Goal: Navigation & Orientation: Find specific page/section

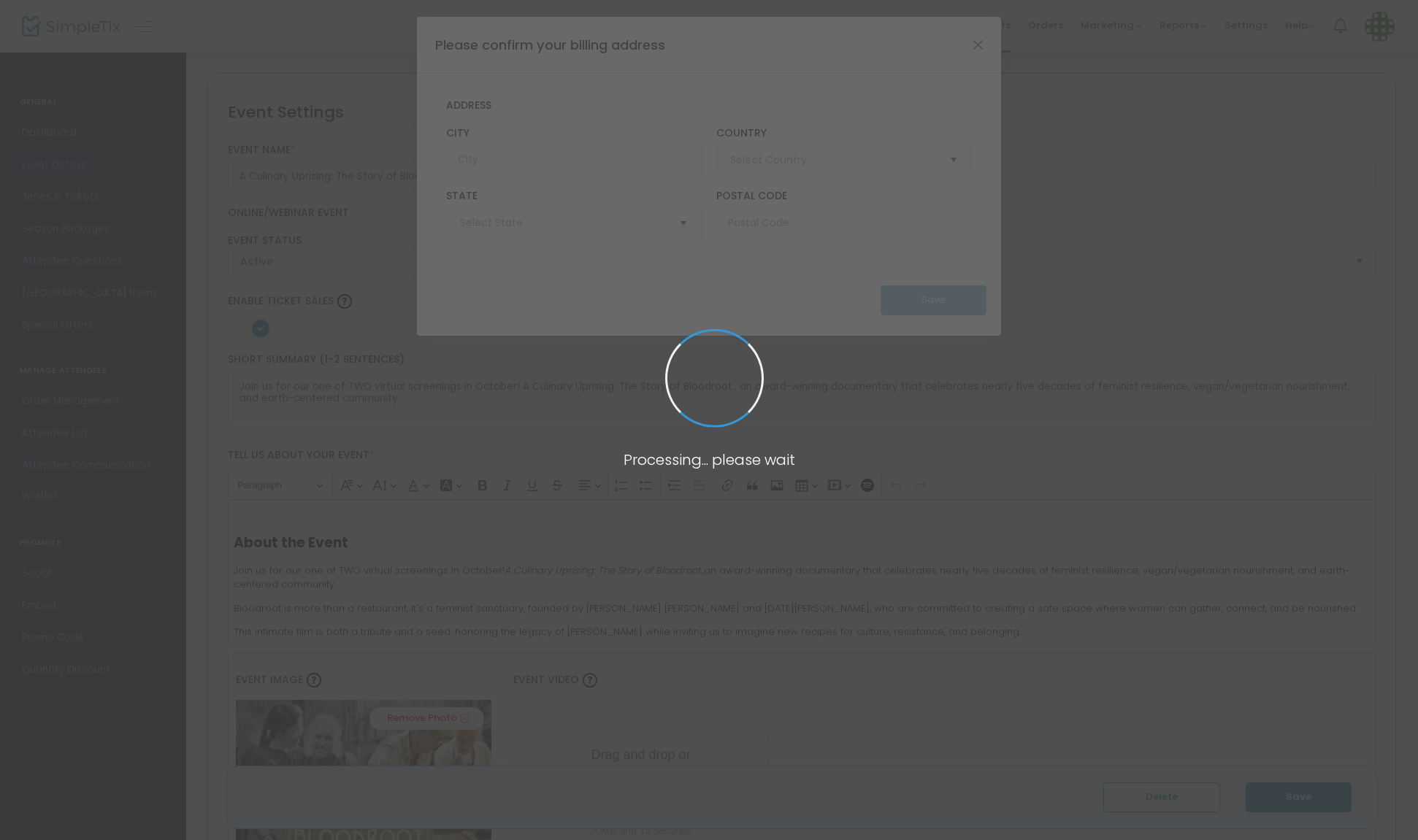
type input "[GEOGRAPHIC_DATA]"
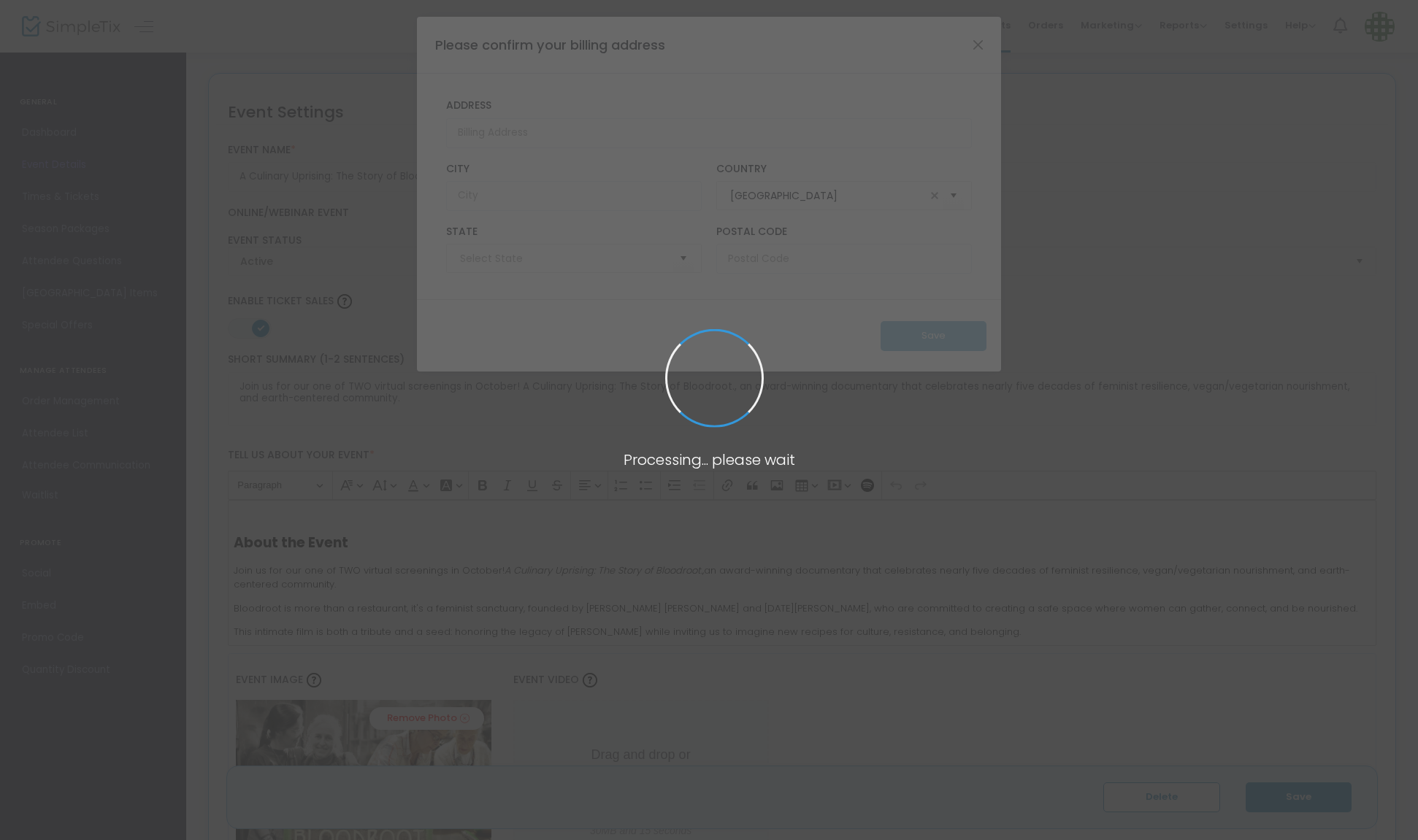
type input "[US_STATE]"
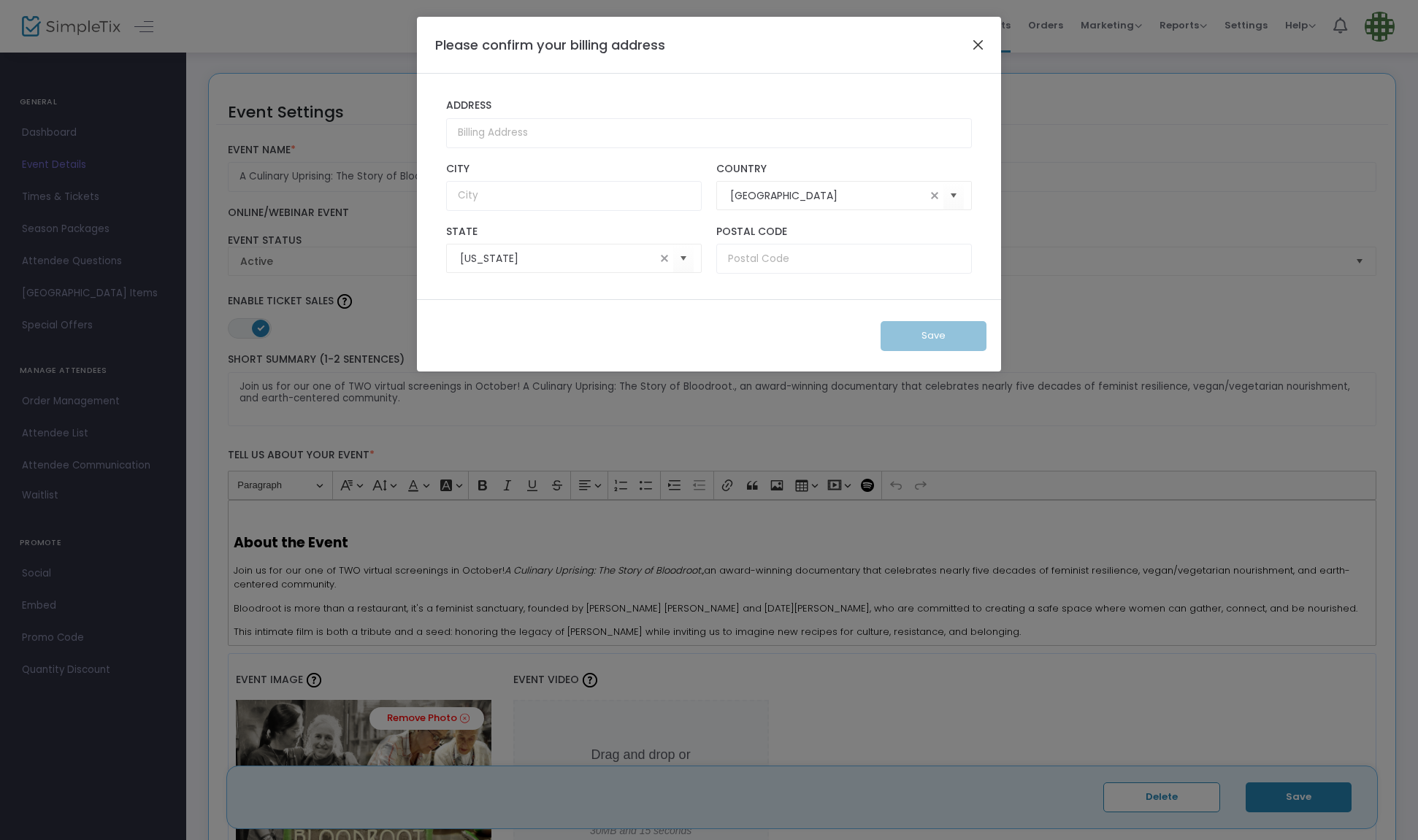
click at [978, 44] on button "Close" at bounding box center [979, 45] width 19 height 19
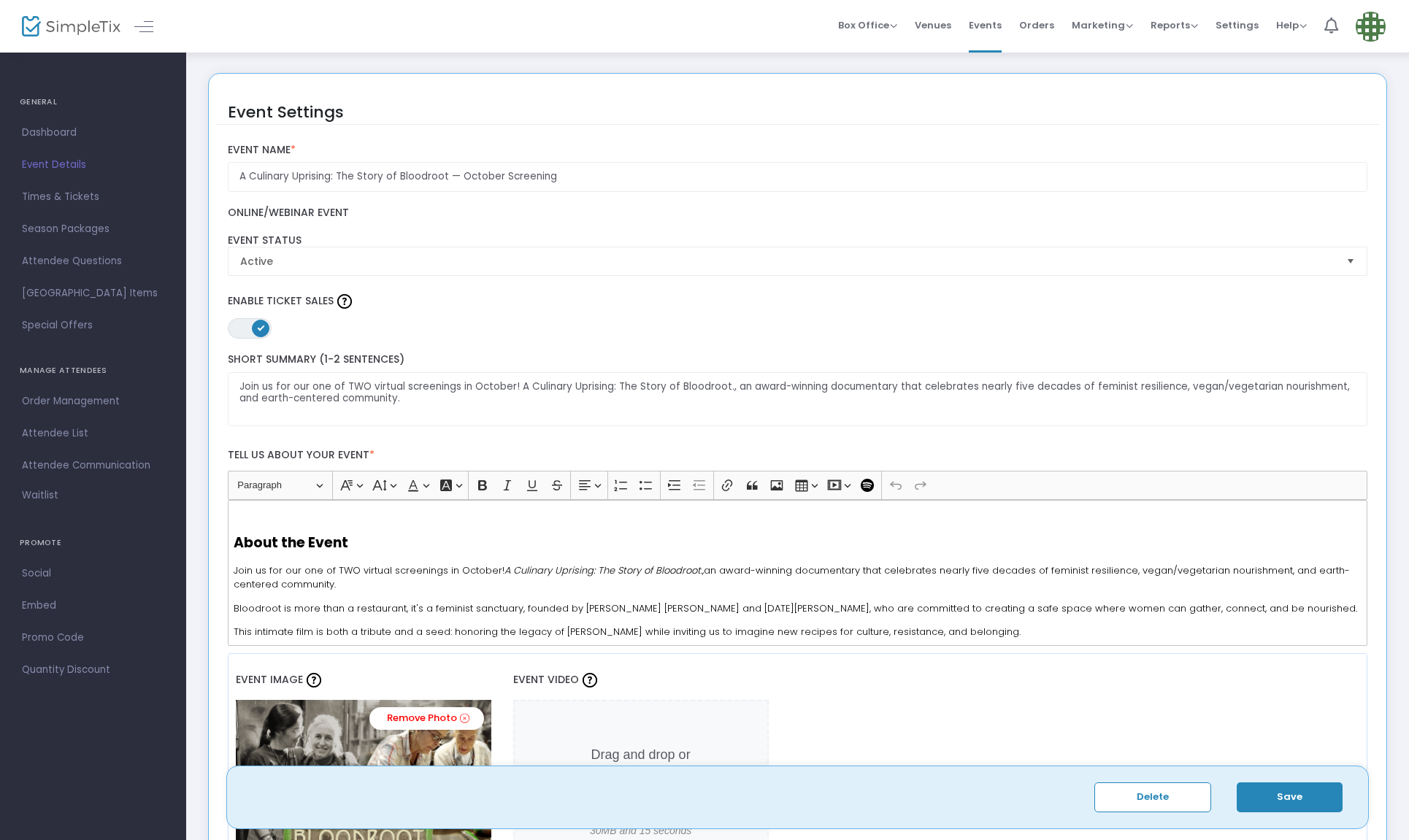
click at [40, 191] on span "Times & Tickets" at bounding box center [93, 197] width 142 height 19
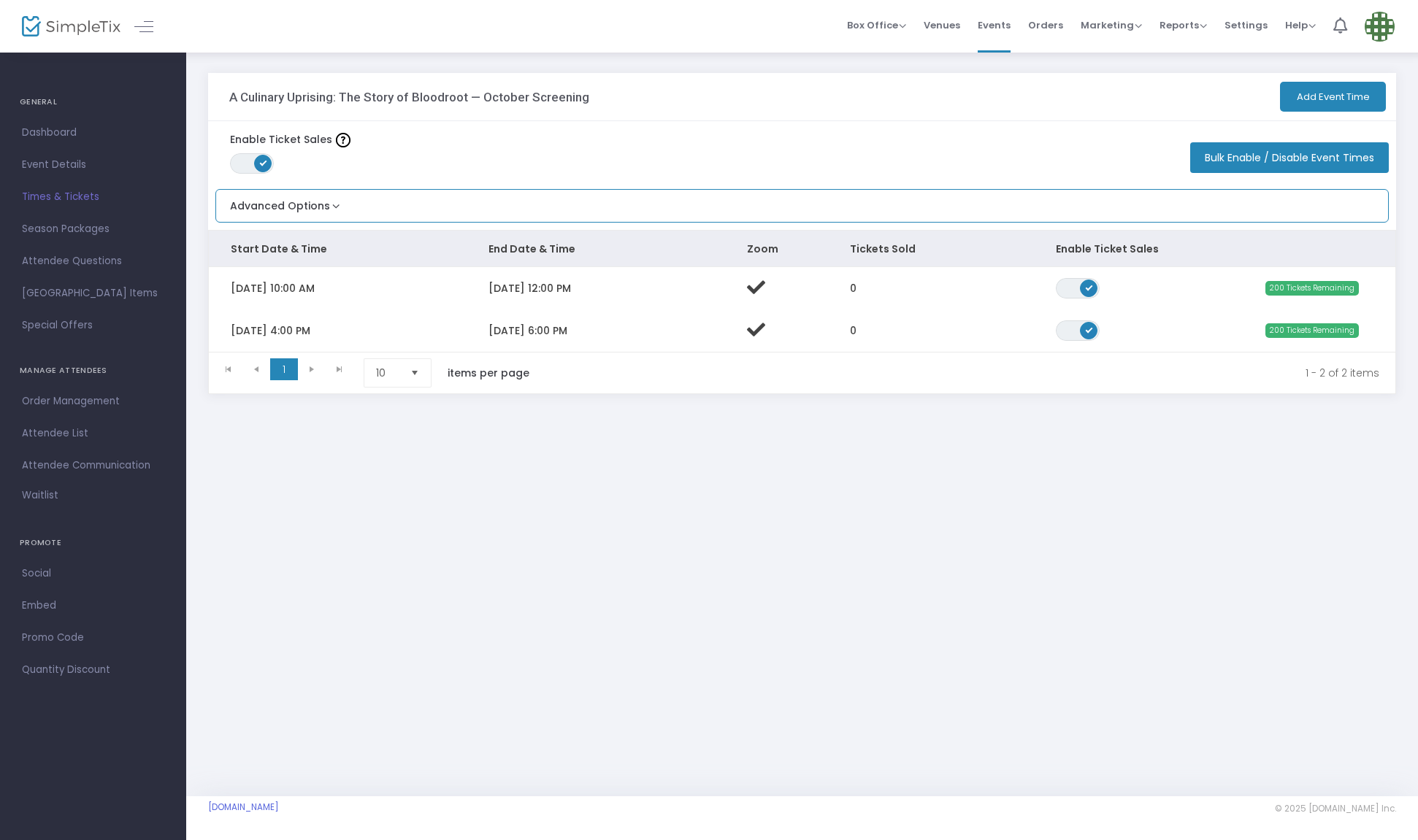
click at [324, 204] on button "Advanced Options" at bounding box center [280, 202] width 127 height 24
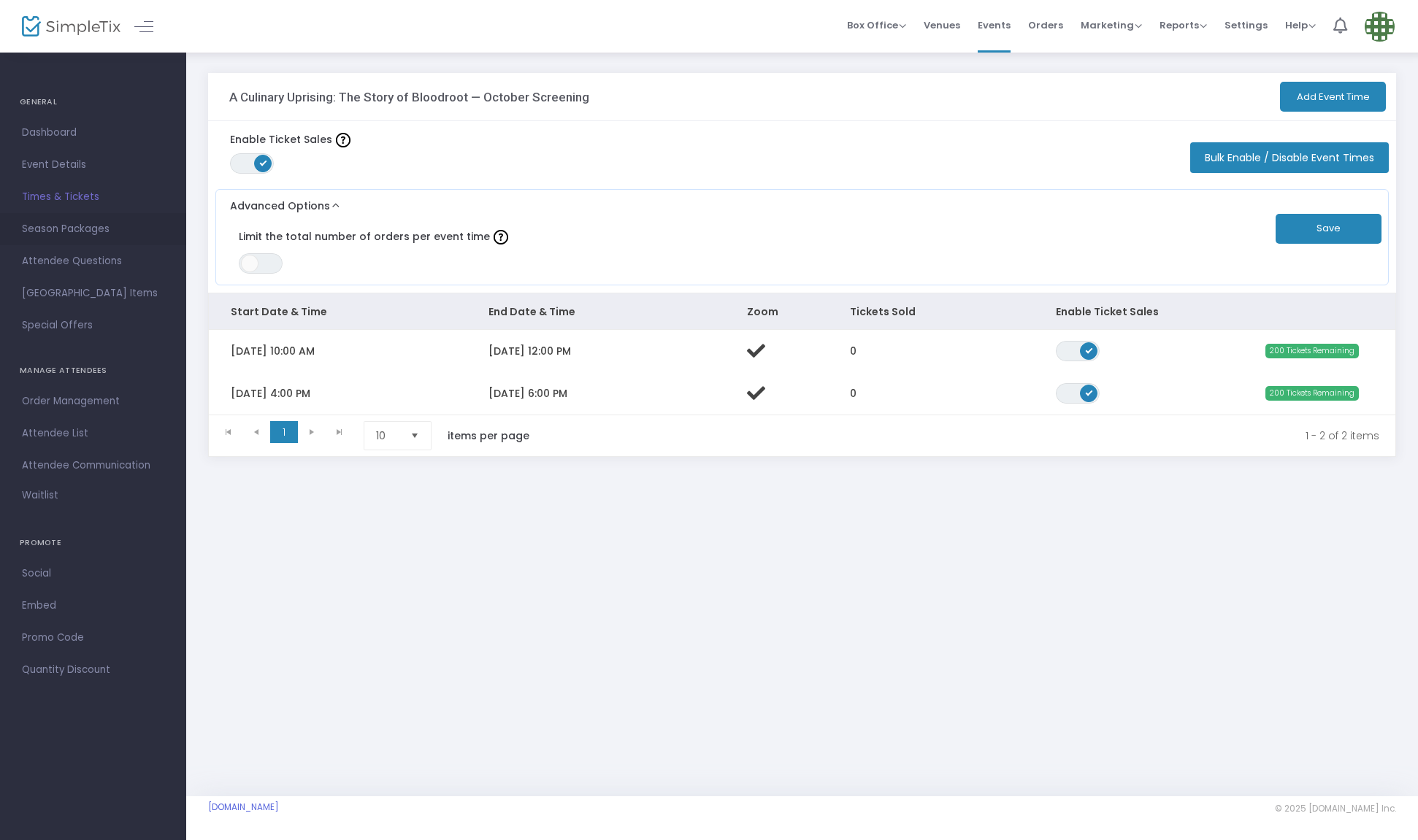
click at [45, 226] on span "Season Packages" at bounding box center [93, 229] width 142 height 19
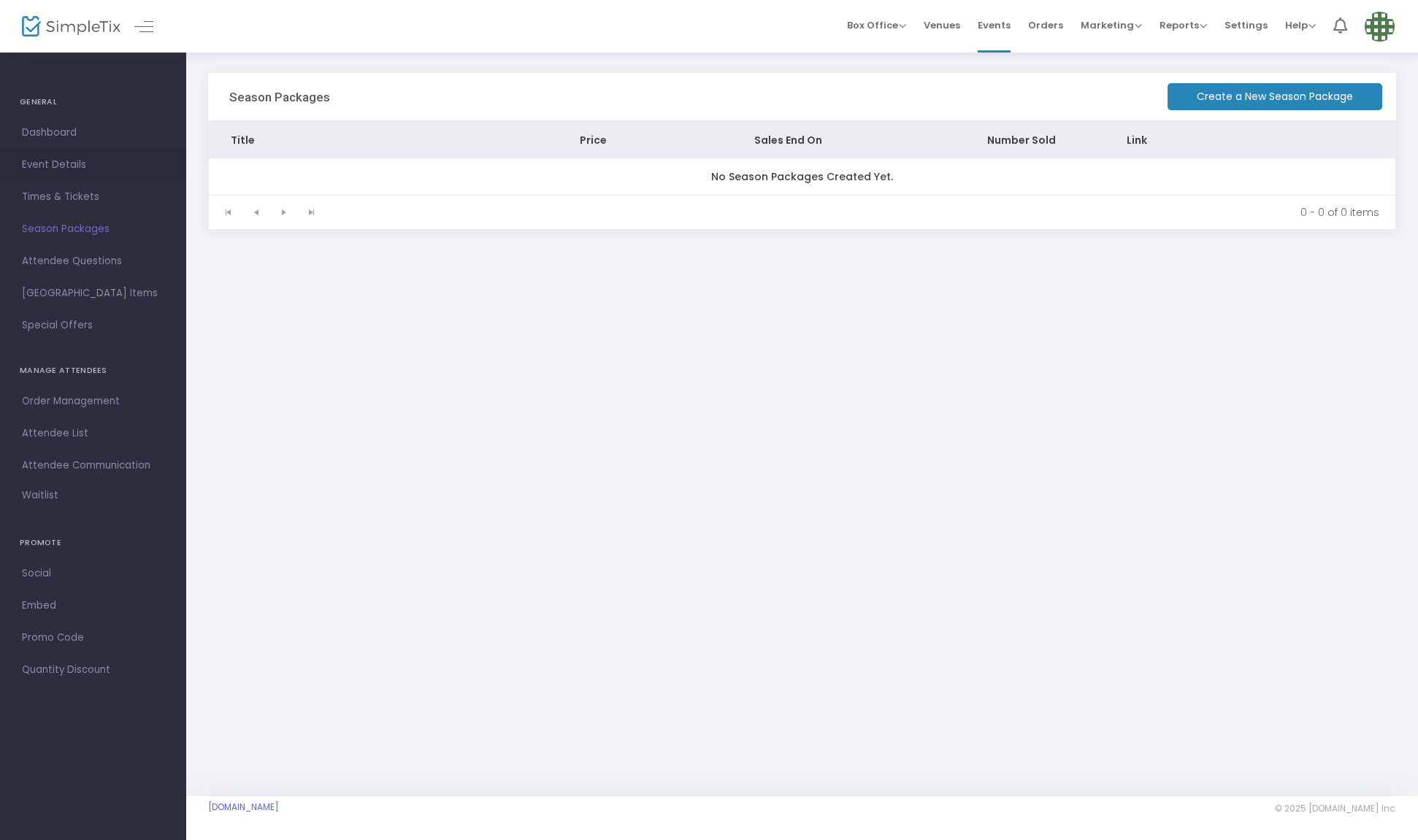
click at [50, 165] on span "Event Details" at bounding box center [93, 165] width 142 height 19
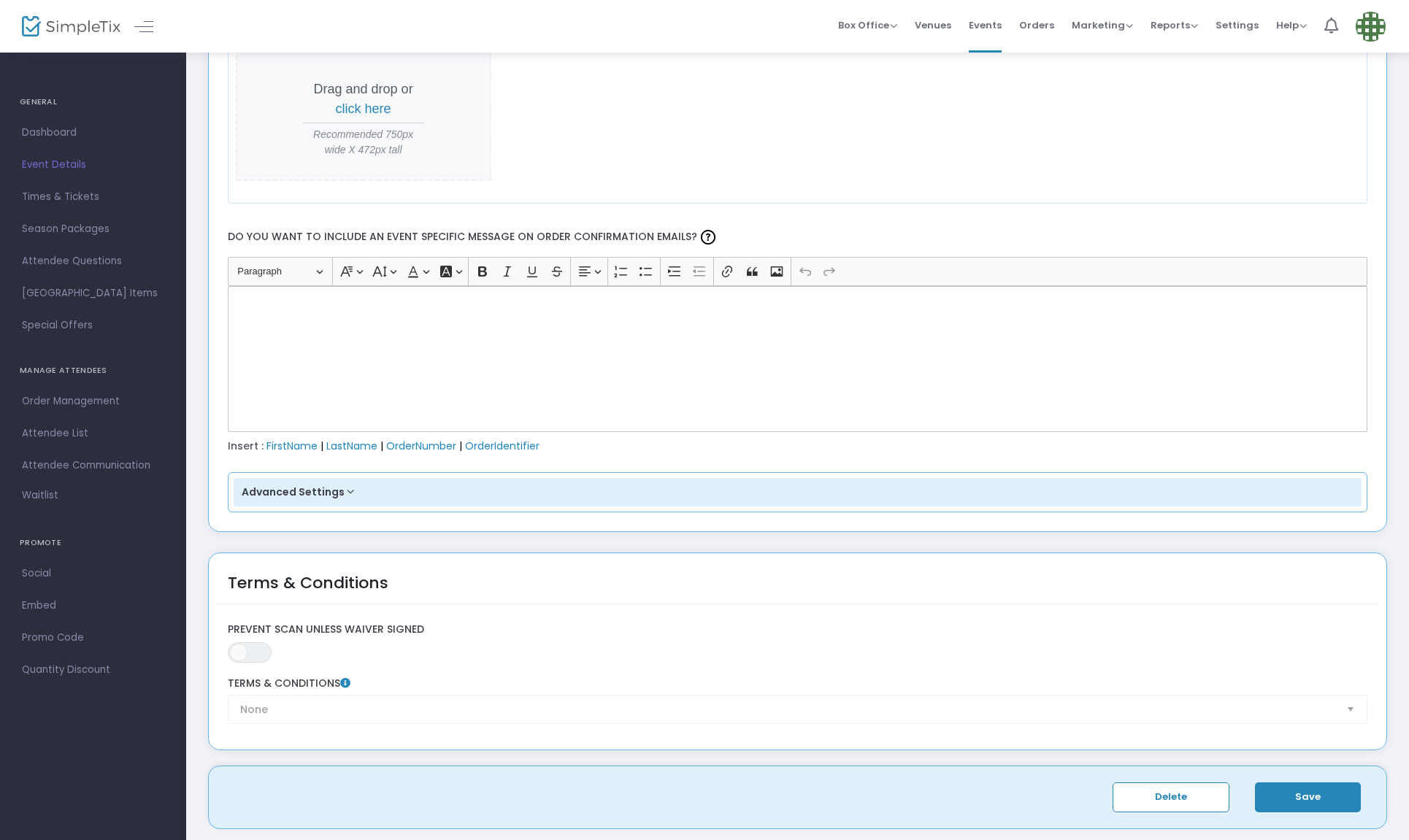
scroll to position [1872, 0]
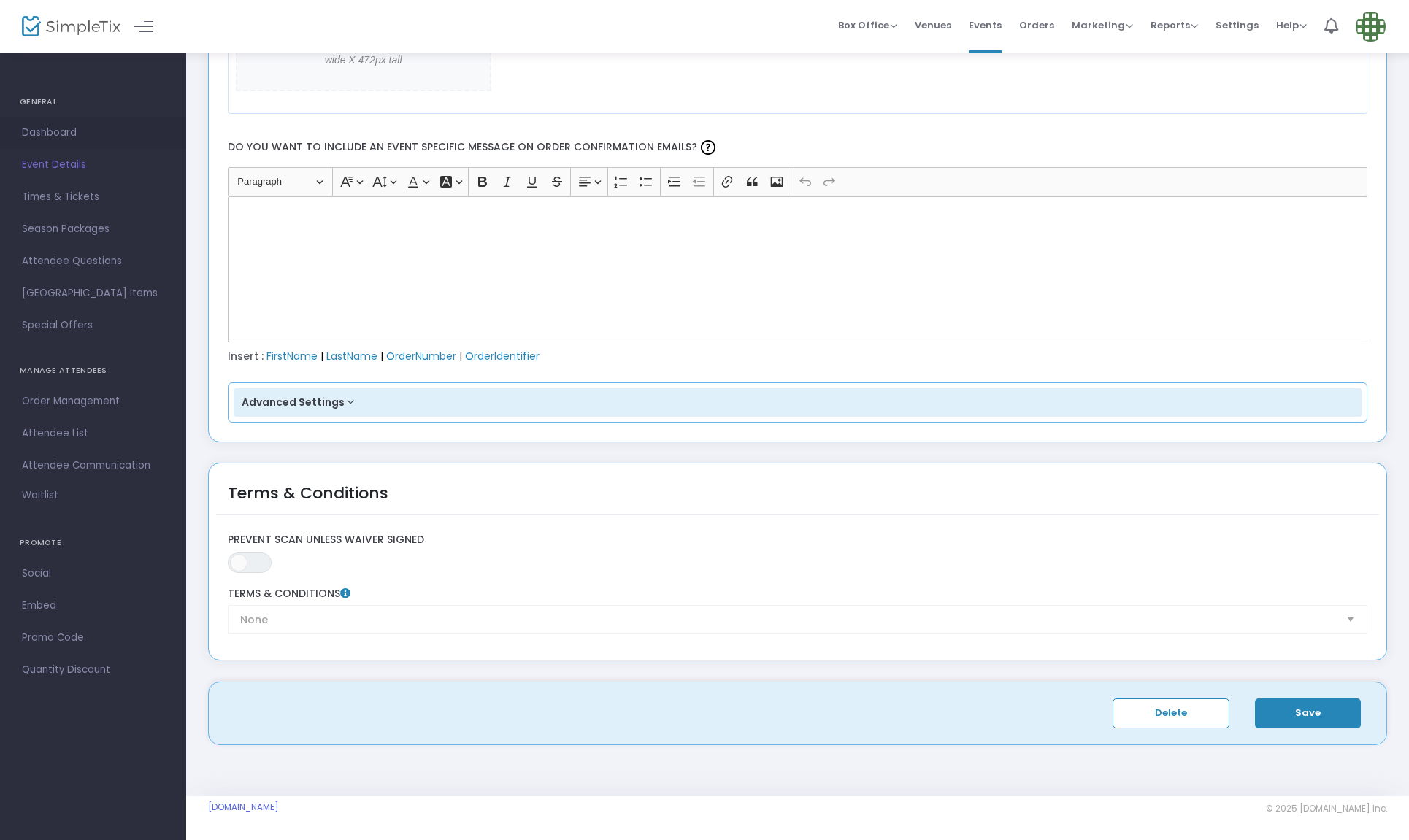
click at [39, 131] on span "Dashboard" at bounding box center [93, 133] width 142 height 19
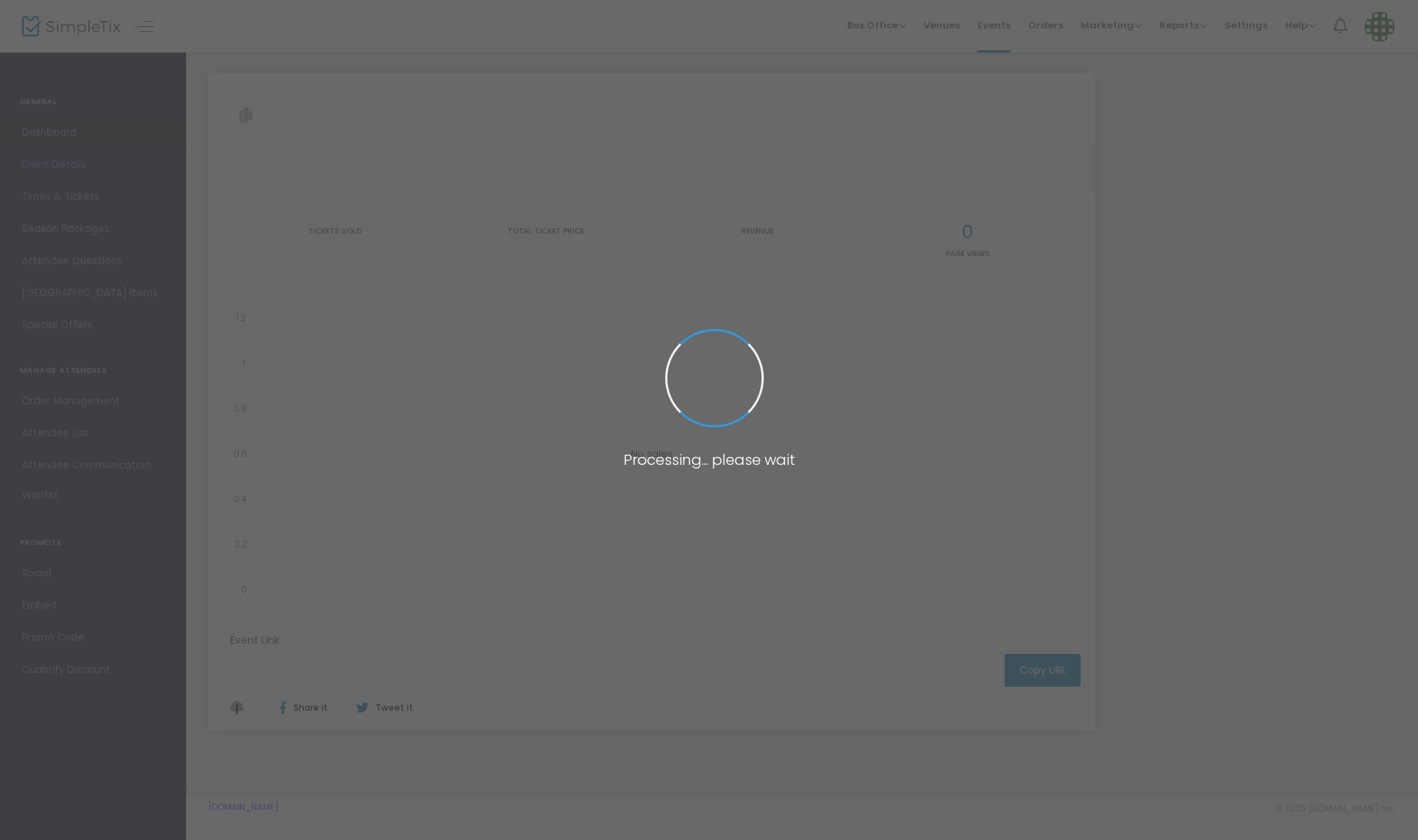
type input "[URL][DOMAIN_NAME]"
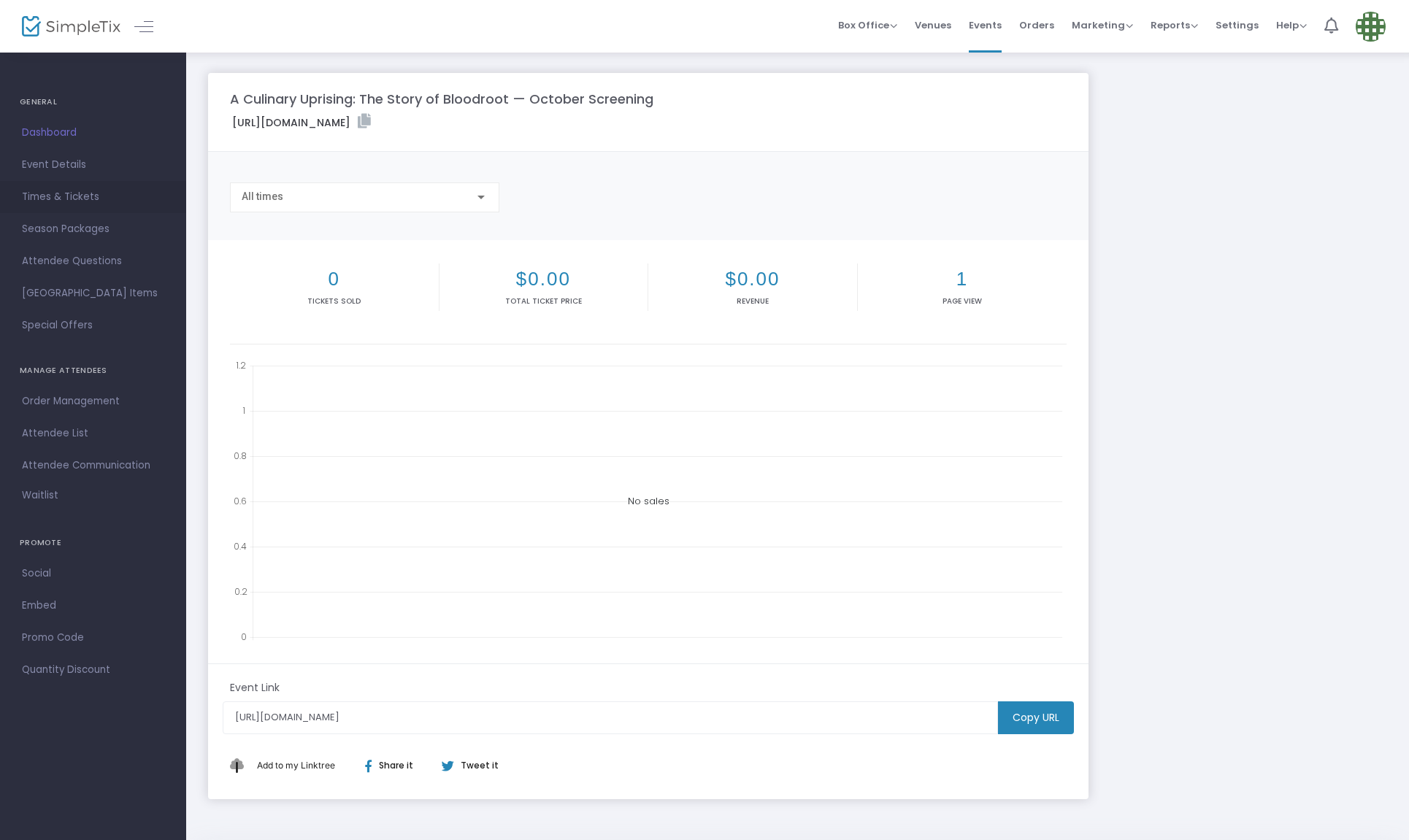
scroll to position [54, 0]
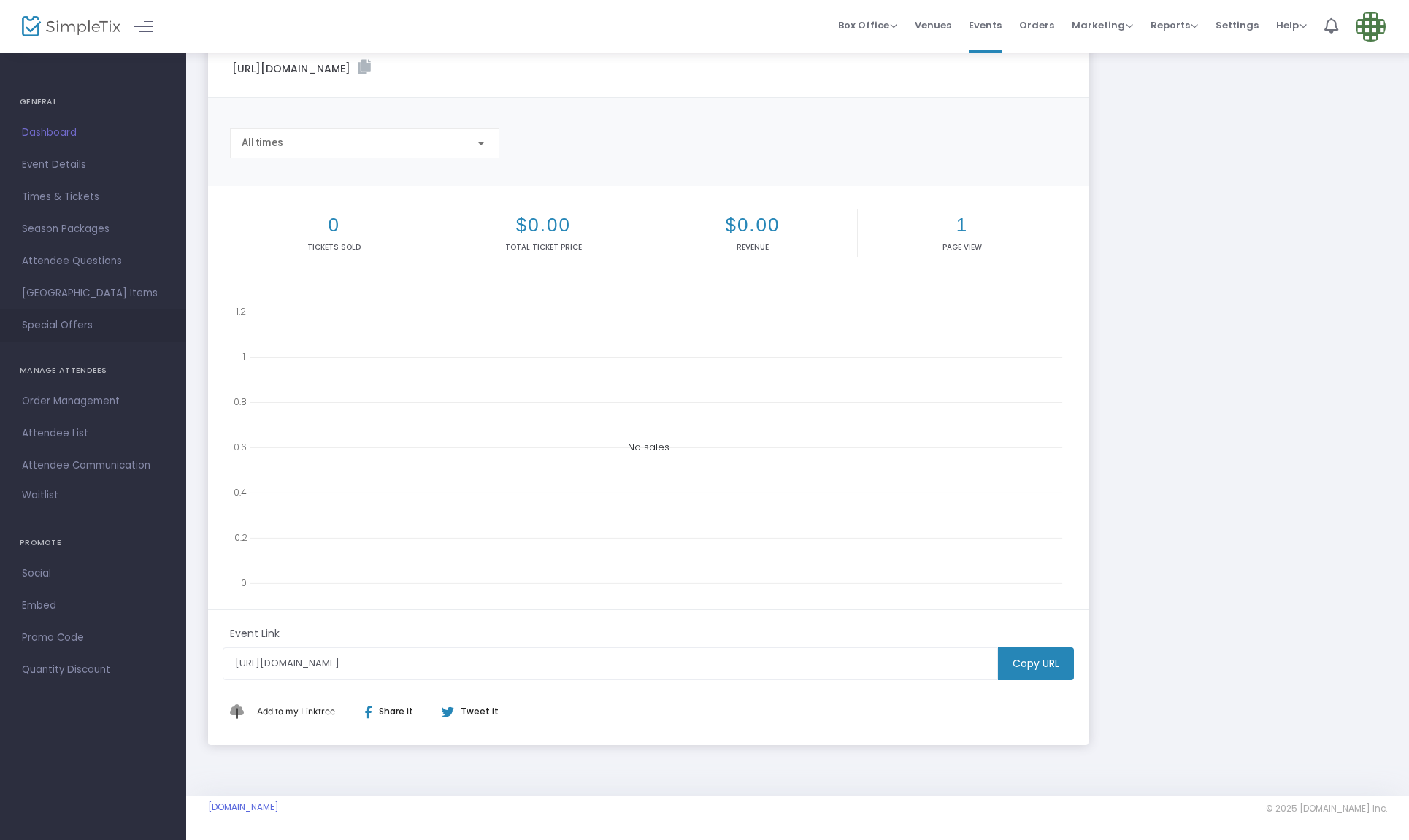
click at [49, 331] on span "Special Offers" at bounding box center [93, 325] width 142 height 19
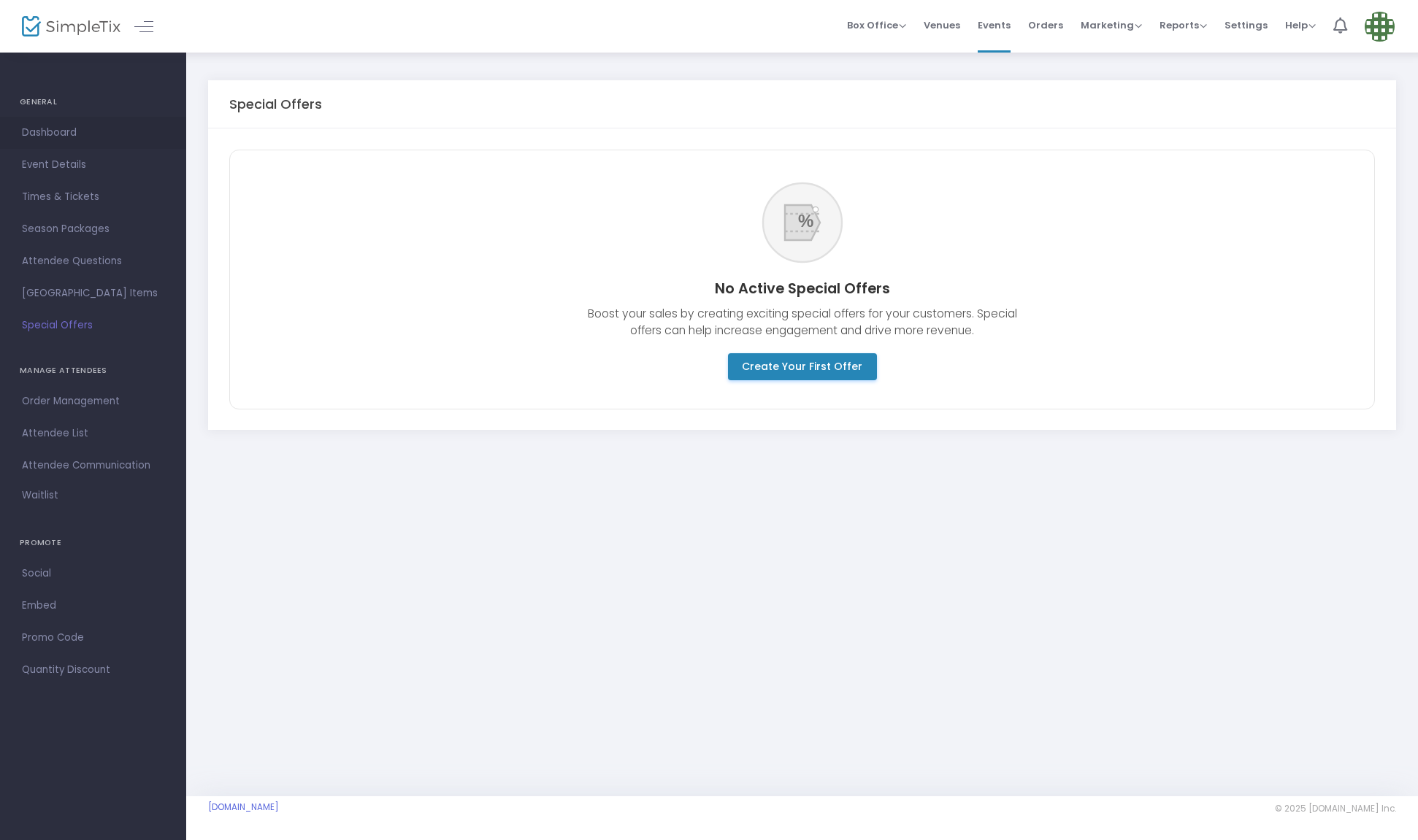
click at [30, 130] on span "Dashboard" at bounding box center [93, 133] width 142 height 19
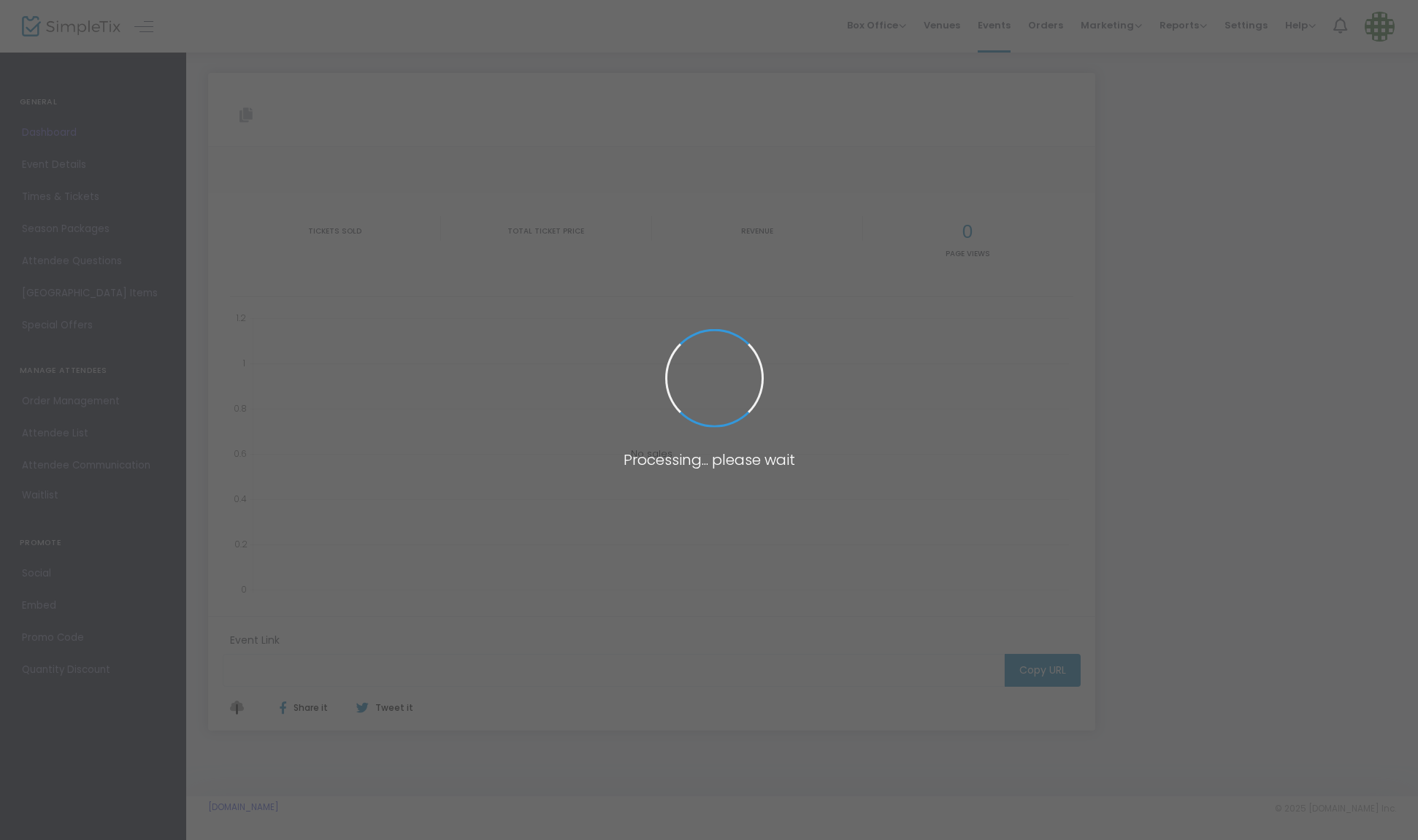
type input "[URL][DOMAIN_NAME]"
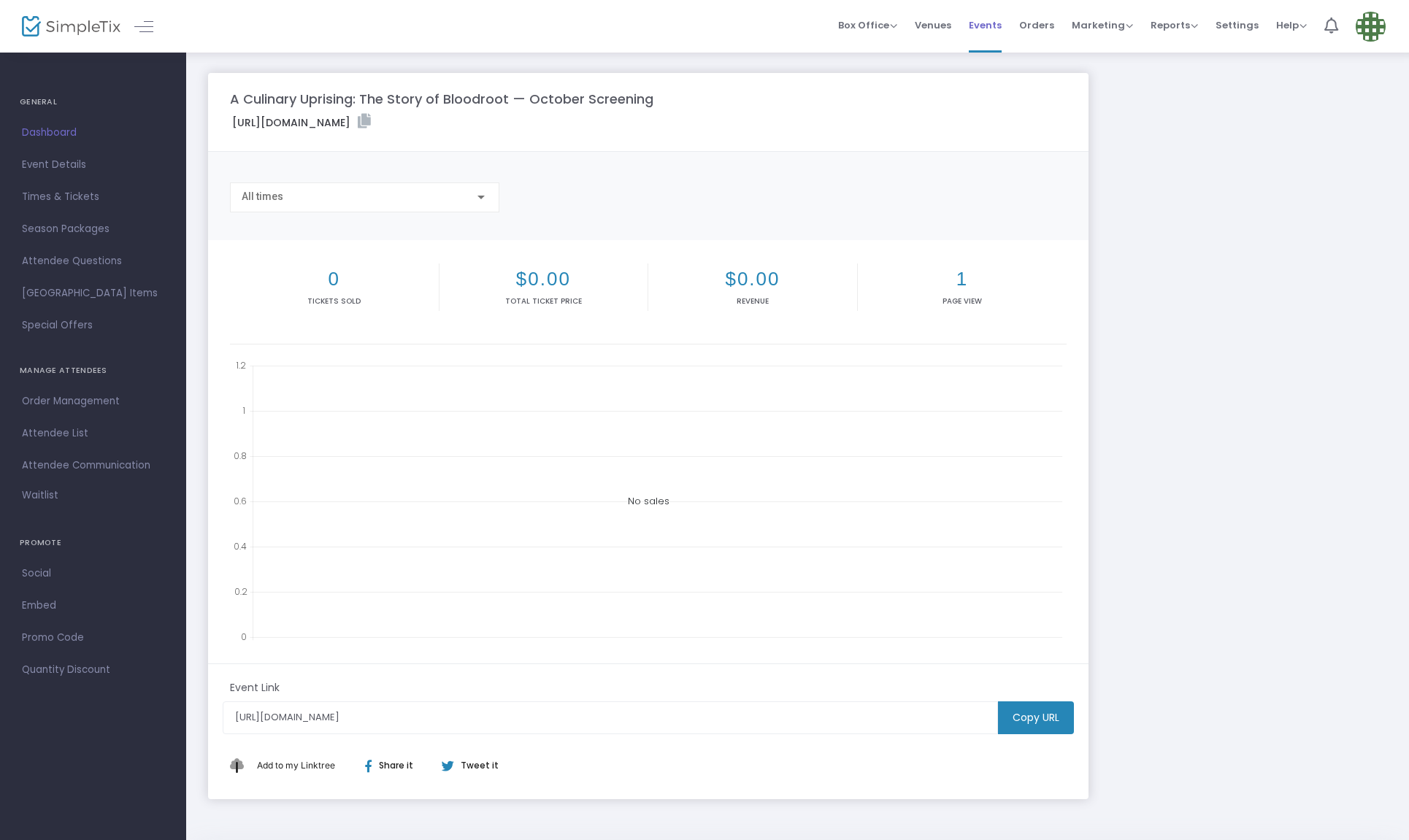
click at [991, 26] on span "Events" at bounding box center [985, 25] width 33 height 37
